Goal: Find specific page/section: Find specific page/section

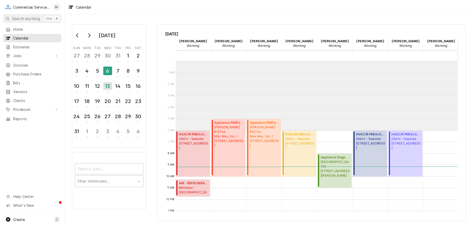
scroll to position [69, 0]
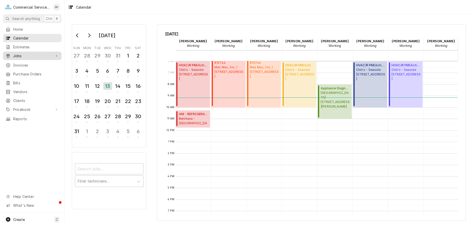
click at [25, 53] on span "Jobs" at bounding box center [32, 55] width 38 height 5
click at [23, 63] on span "Jobs" at bounding box center [36, 64] width 46 height 5
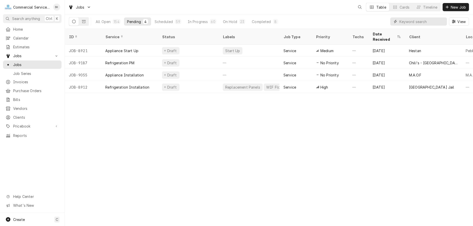
click at [423, 20] on input "Dynamic Content Wrapper" at bounding box center [422, 21] width 45 height 8
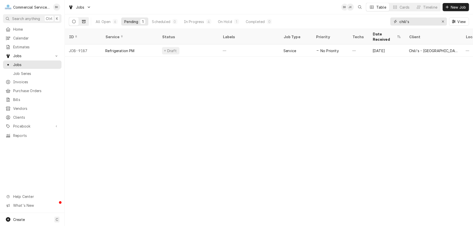
type input "chili's"
click at [87, 22] on button "Dynamic Content Wrapper" at bounding box center [84, 21] width 10 height 8
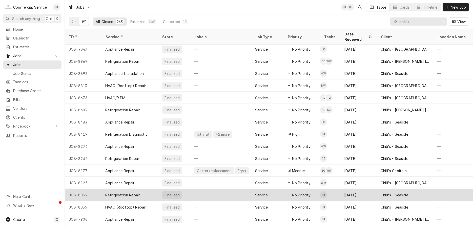
scroll to position [52, 0]
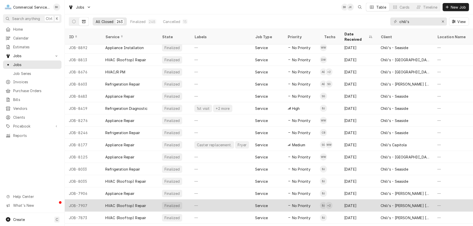
click at [408, 203] on div "Chili's - [PERSON_NAME] [PERSON_NAME]" at bounding box center [405, 205] width 49 height 5
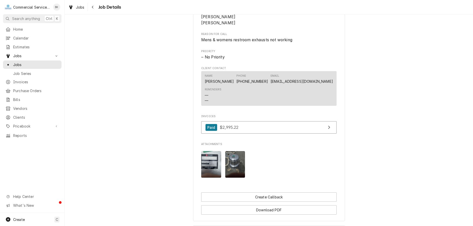
scroll to position [258, 0]
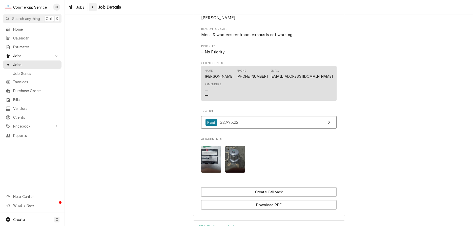
click at [90, 9] on div "Navigate back" at bounding box center [92, 7] width 5 height 5
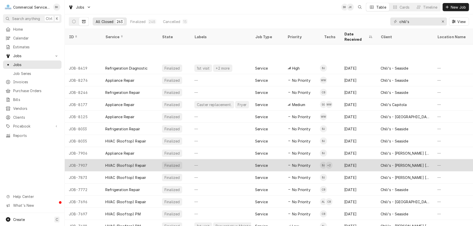
scroll to position [128, 0]
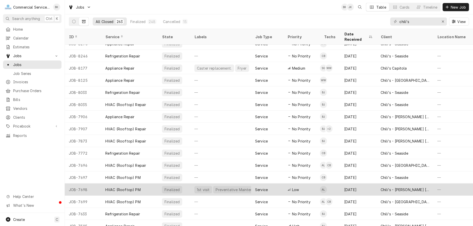
click at [393, 187] on div "Chili's - [PERSON_NAME] [PERSON_NAME]" at bounding box center [405, 189] width 49 height 5
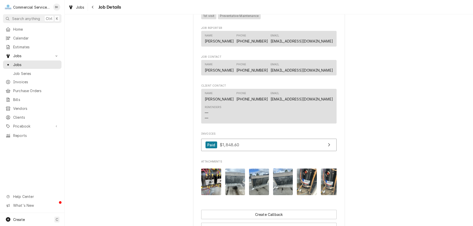
scroll to position [413, 0]
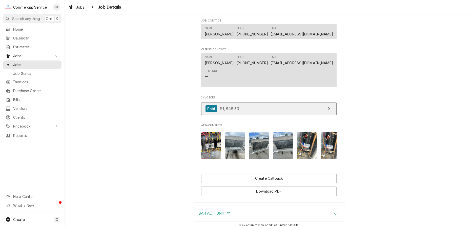
click at [303, 112] on link "Paid $1,848.60" at bounding box center [269, 109] width 136 height 12
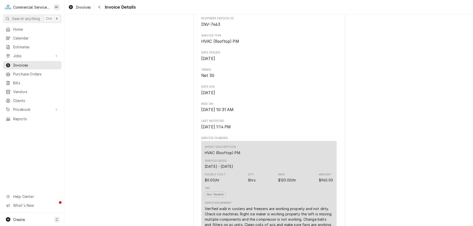
scroll to position [181, 0]
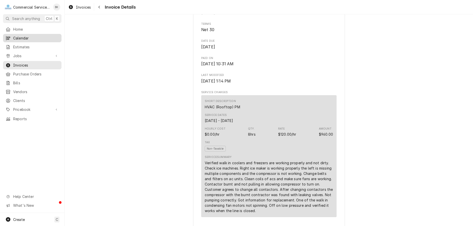
click at [23, 39] on span "Calendar" at bounding box center [36, 37] width 46 height 5
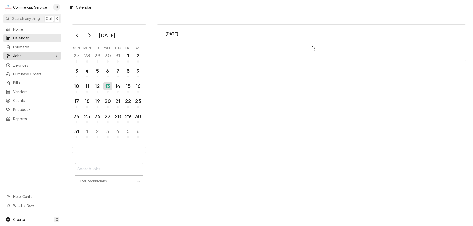
click at [17, 55] on span "Jobs" at bounding box center [32, 55] width 38 height 5
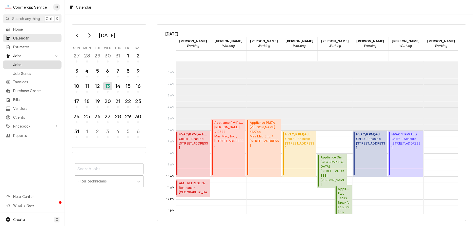
scroll to position [69, 0]
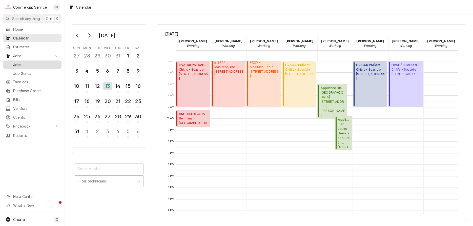
click at [18, 63] on span "Jobs" at bounding box center [36, 64] width 46 height 5
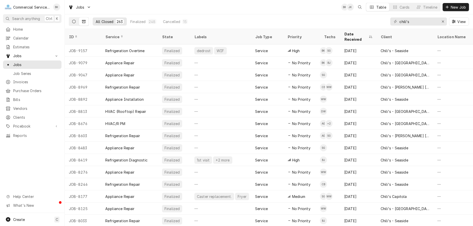
click at [75, 22] on icon "Dynamic Content Wrapper" at bounding box center [74, 22] width 4 height 4
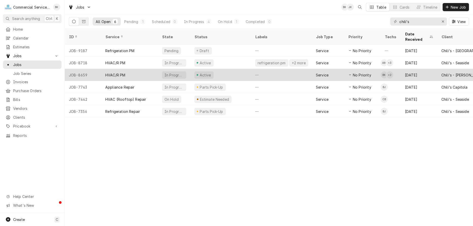
click at [342, 69] on div "Service" at bounding box center [328, 75] width 32 height 12
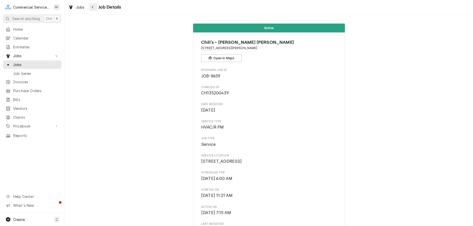
click at [94, 7] on icon "Navigate back" at bounding box center [93, 7] width 2 height 4
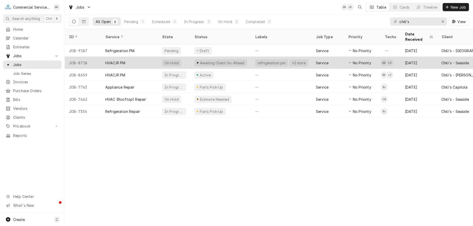
click at [425, 57] on div "[DATE]" at bounding box center [419, 63] width 36 height 12
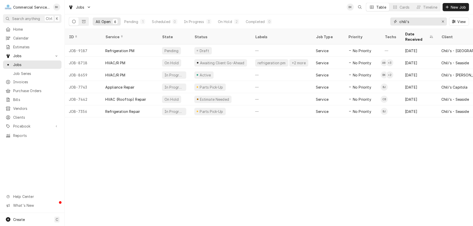
click at [413, 22] on input "chili's" at bounding box center [419, 21] width 38 height 8
click at [412, 21] on input "chili's" at bounding box center [419, 21] width 38 height 8
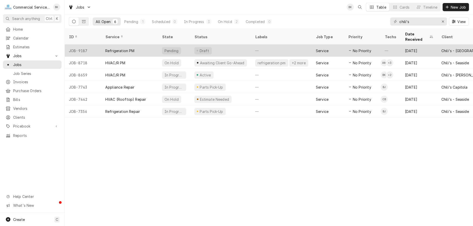
click at [389, 45] on div "—" at bounding box center [391, 51] width 20 height 12
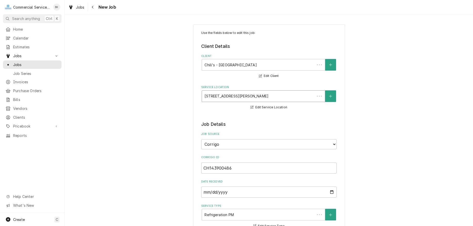
type textarea "x"
click at [11, 28] on div "Home" at bounding box center [32, 29] width 53 height 5
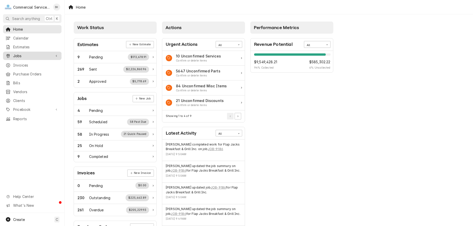
click at [28, 54] on span "Jobs" at bounding box center [32, 55] width 38 height 5
click at [21, 63] on span "Jobs" at bounding box center [36, 64] width 46 height 5
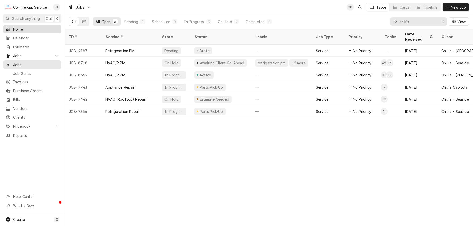
click at [27, 31] on div "Home" at bounding box center [32, 29] width 56 height 6
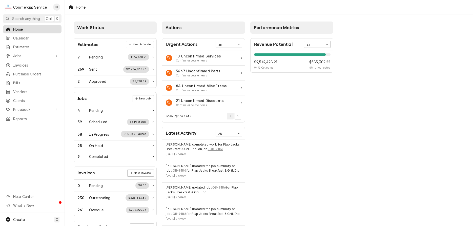
click at [25, 29] on span "Home" at bounding box center [36, 29] width 46 height 5
click at [24, 30] on span "Home" at bounding box center [36, 29] width 46 height 5
